Goal: Obtain resource: Download file/media

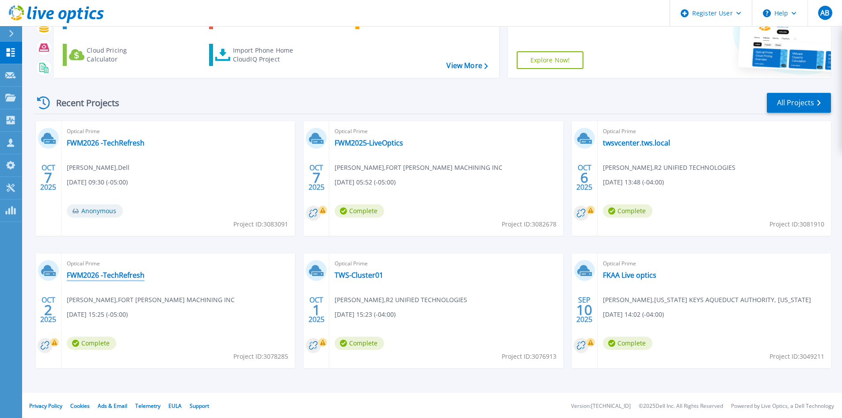
scroll to position [71, 0]
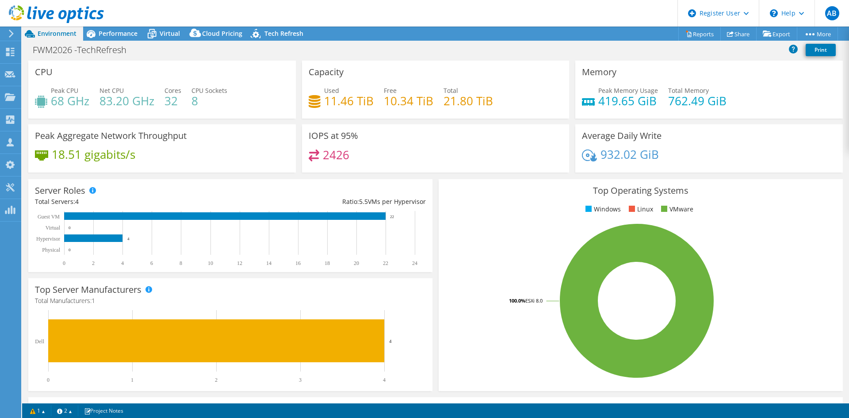
select select "USEast"
select select "USD"
click at [694, 35] on link "Reports" at bounding box center [699, 34] width 42 height 14
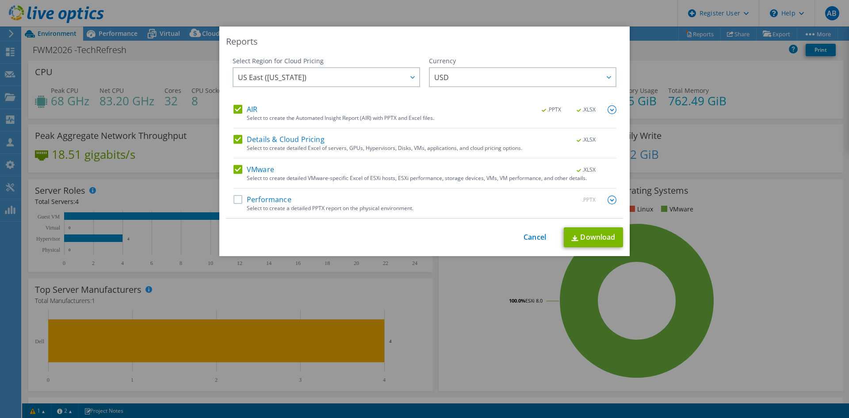
click at [259, 203] on label "Performance" at bounding box center [262, 199] width 58 height 9
click at [0, 0] on input "Performance" at bounding box center [0, 0] width 0 height 0
click at [606, 247] on div "Reports Select Region for Cloud Pricing Asia Pacific (Hong Kong) Asia Pacific (…" at bounding box center [424, 142] width 410 height 230
click at [587, 236] on link "Download" at bounding box center [592, 238] width 59 height 20
click at [695, 238] on div "Reports Select Region for Cloud Pricing Asia Pacific (Hong Kong) Asia Pacific (…" at bounding box center [424, 209] width 849 height 365
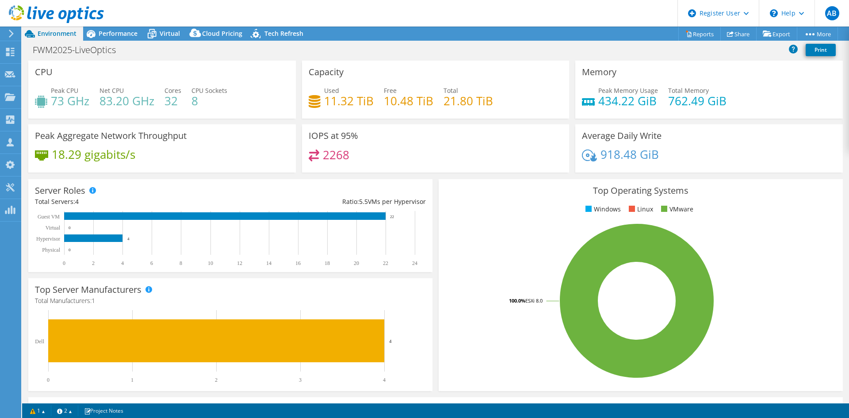
select select "USEast"
select select "USD"
select select "USEast"
select select "USD"
drag, startPoint x: 0, startPoint y: 0, endPoint x: 697, endPoint y: 29, distance: 697.6
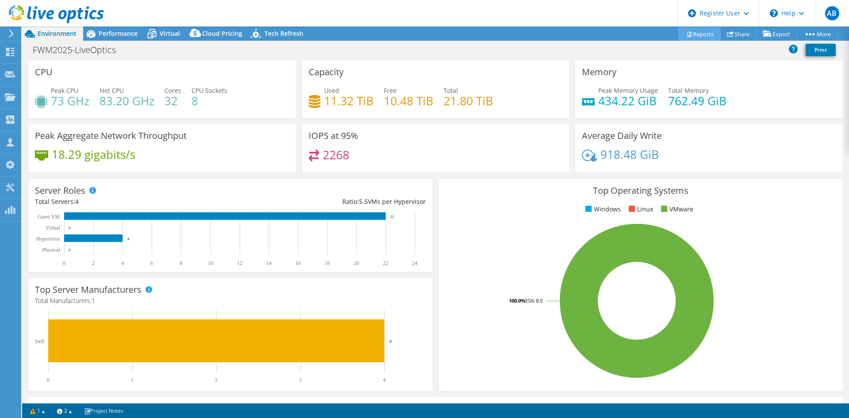
click at [697, 29] on link "Reports" at bounding box center [699, 34] width 42 height 14
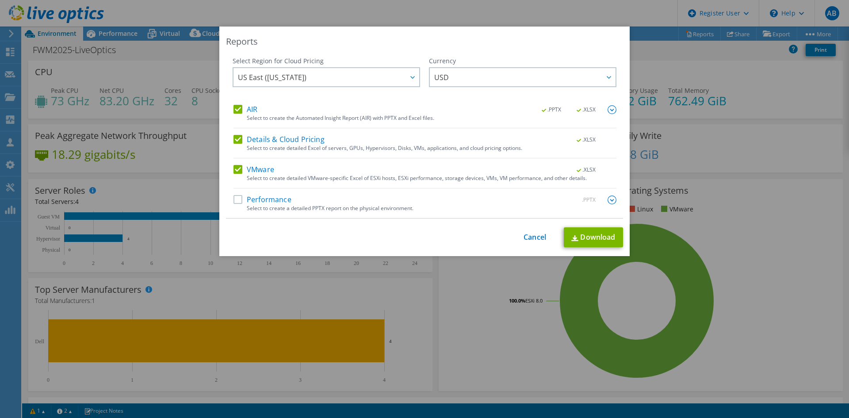
click at [233, 198] on label "Performance" at bounding box center [262, 199] width 58 height 9
click at [0, 0] on input "Performance" at bounding box center [0, 0] width 0 height 0
click at [594, 242] on link "Download" at bounding box center [592, 238] width 59 height 20
click at [598, 57] on div "Currency" at bounding box center [522, 61] width 187 height 9
click at [684, 216] on div "Reports Select Region for Cloud Pricing Asia Pacific (Hong Kong) Asia Pacific (…" at bounding box center [424, 209] width 849 height 365
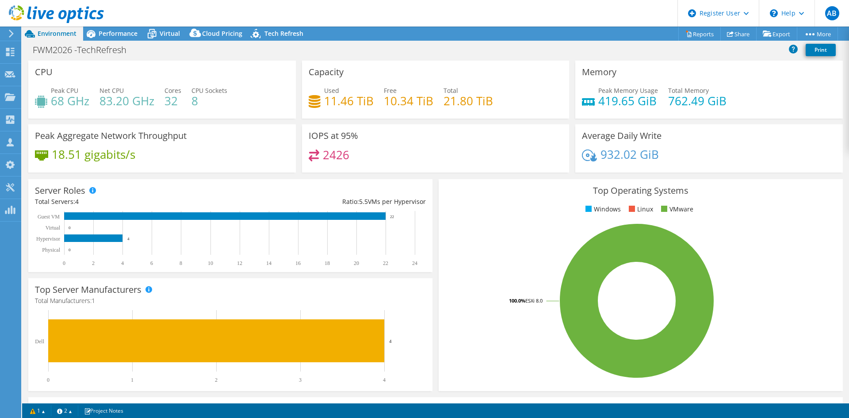
select select "USEast"
select select "USD"
select select "USEast"
select select "USD"
